Goal: Feedback & Contribution: Submit feedback/report problem

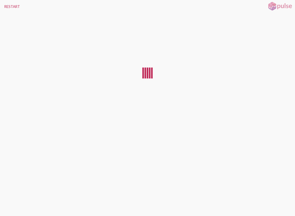
click at [10, 7] on button "RESTART" at bounding box center [12, 6] width 24 height 13
click at [157, 88] on div at bounding box center [147, 112] width 295 height 198
click at [181, 126] on div at bounding box center [147, 112] width 295 height 198
click at [179, 123] on div at bounding box center [147, 112] width 295 height 198
click at [141, 67] on div at bounding box center [147, 112] width 295 height 198
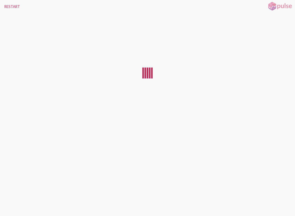
click at [280, 4] on img at bounding box center [279, 6] width 27 height 10
click at [280, 11] on img at bounding box center [279, 6] width 27 height 10
click at [282, 9] on img at bounding box center [279, 6] width 27 height 10
click at [250, 73] on div at bounding box center [147, 112] width 295 height 198
click at [256, 71] on div at bounding box center [147, 112] width 295 height 198
